Goal: Task Accomplishment & Management: Manage account settings

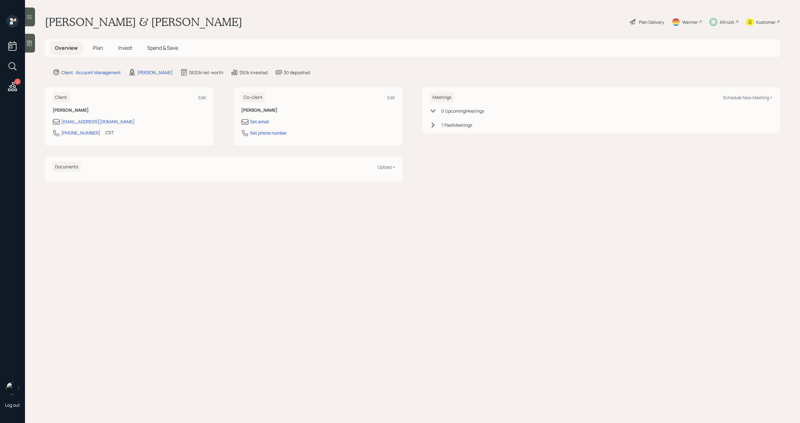
click at [724, 21] on div "Altruist" at bounding box center [727, 22] width 15 height 7
click at [10, 90] on icon at bounding box center [12, 86] width 9 height 9
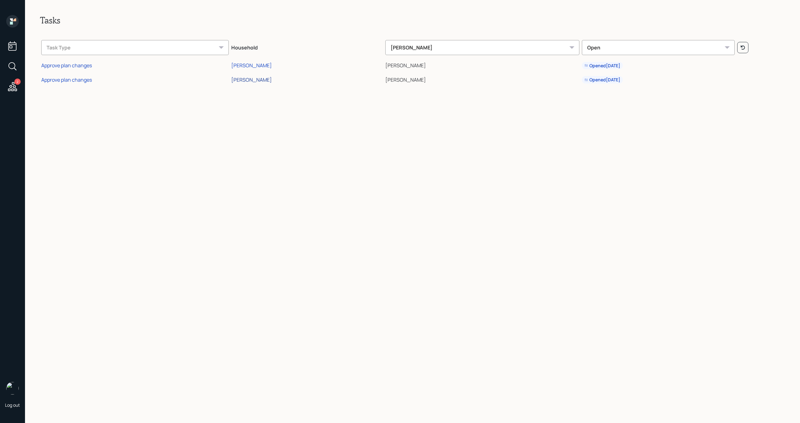
click at [272, 78] on div "[PERSON_NAME]" at bounding box center [251, 79] width 41 height 7
